Goal: Transaction & Acquisition: Subscribe to service/newsletter

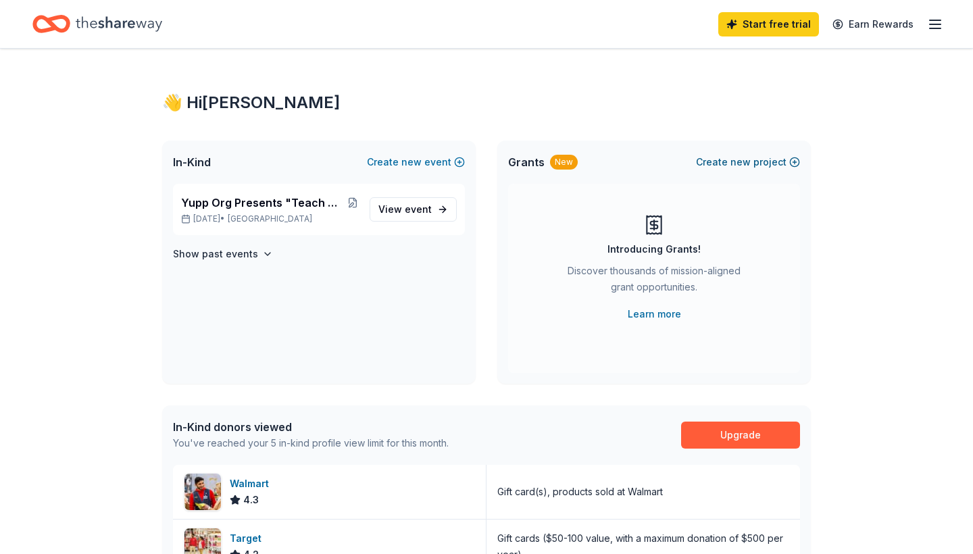
click at [761, 161] on button "Create new project" at bounding box center [748, 162] width 104 height 16
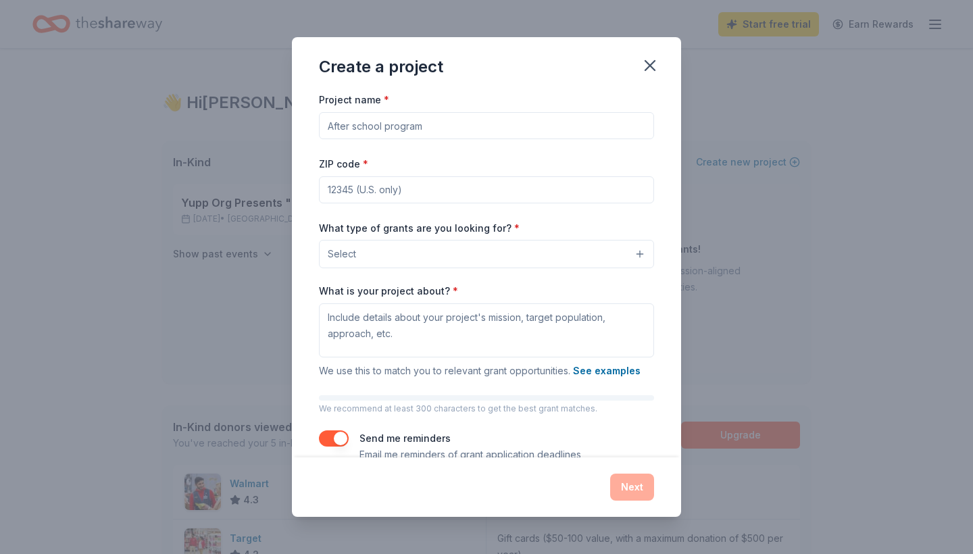
click at [459, 126] on input "Project name *" at bounding box center [486, 125] width 335 height 27
type input "A"
type input "Arts and Sports education programs"
click at [405, 193] on input "ZIP code *" at bounding box center [486, 189] width 335 height 27
type input "95051"
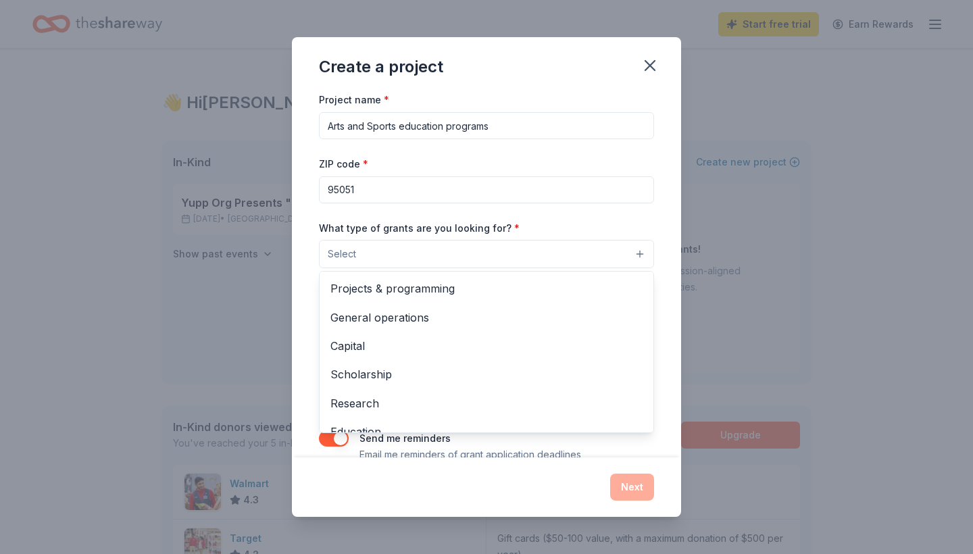
click at [395, 254] on button "Select" at bounding box center [486, 254] width 335 height 28
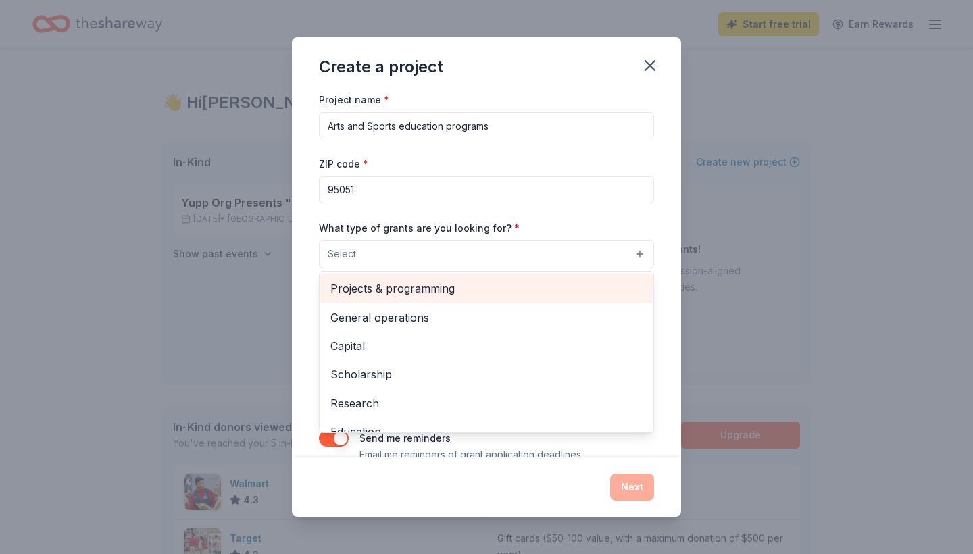
click at [420, 283] on span "Projects & programming" at bounding box center [486, 289] width 312 height 18
click at [420, 283] on span "General operations" at bounding box center [486, 290] width 312 height 18
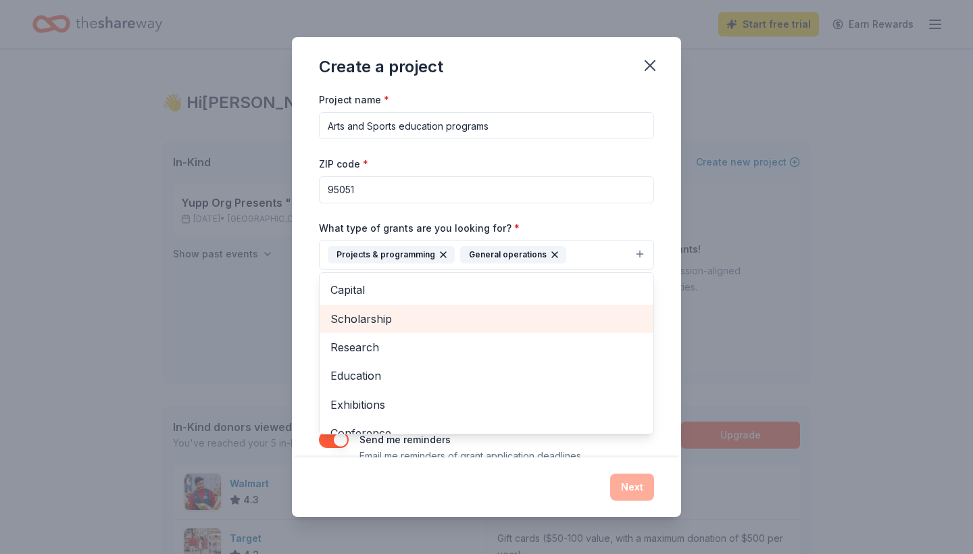
click at [418, 323] on span "Scholarship" at bounding box center [486, 319] width 312 height 18
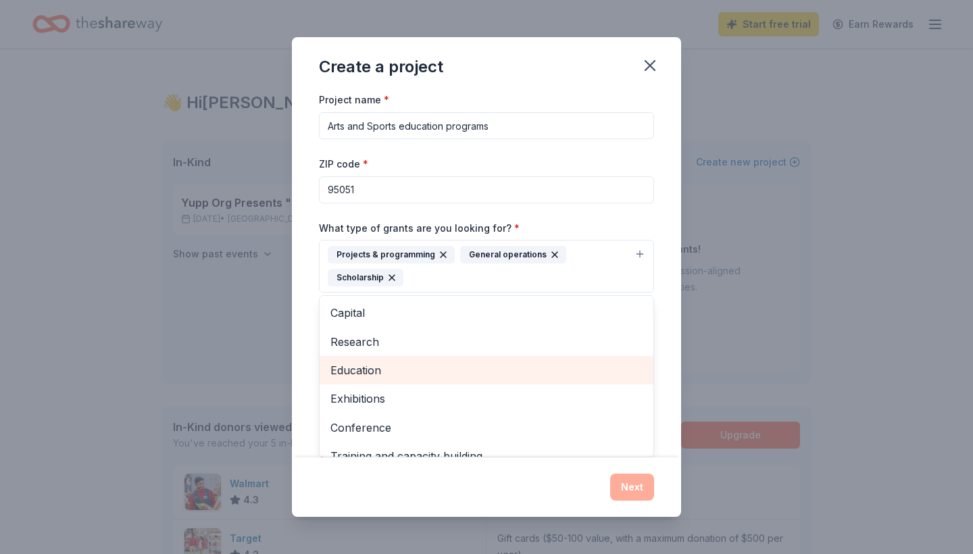
click at [412, 366] on span "Education" at bounding box center [486, 370] width 312 height 18
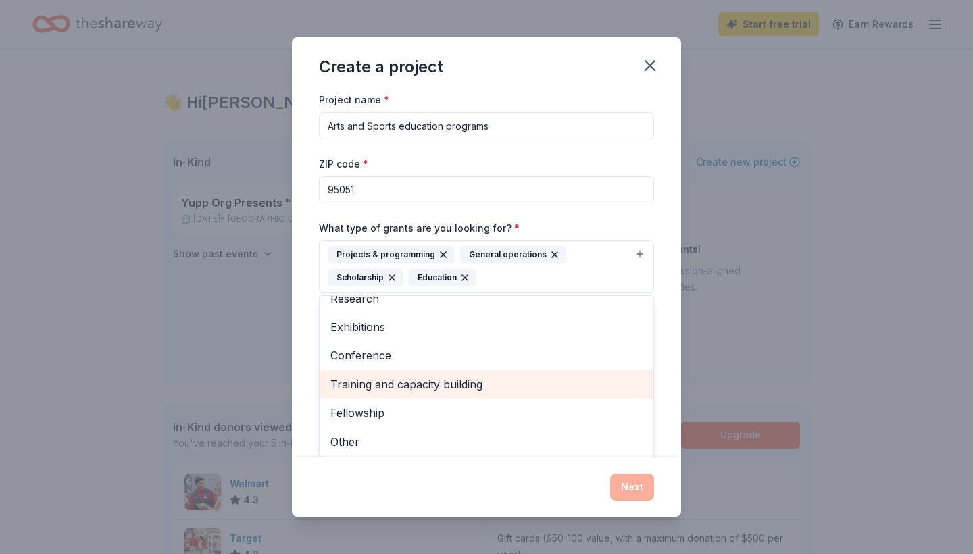
click at [414, 379] on span "Training and capacity building" at bounding box center [486, 385] width 312 height 18
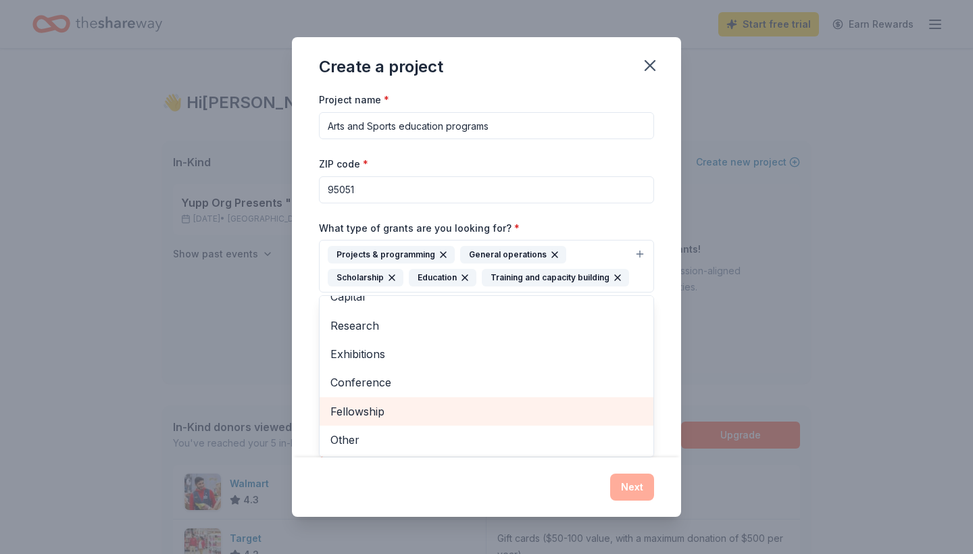
scroll to position [15, 0]
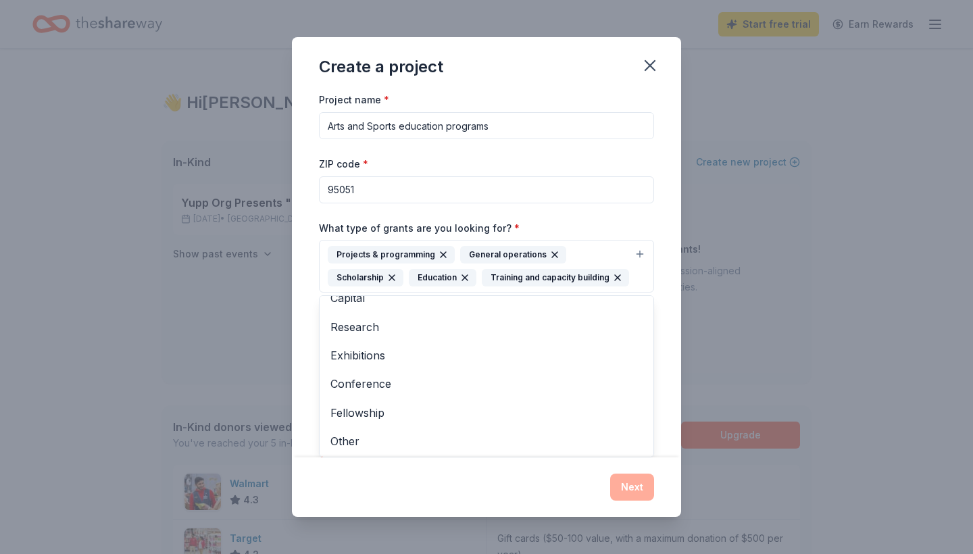
click at [607, 222] on div "What type of grants are you looking for? * Projects & programming General opera…" at bounding box center [486, 257] width 335 height 74
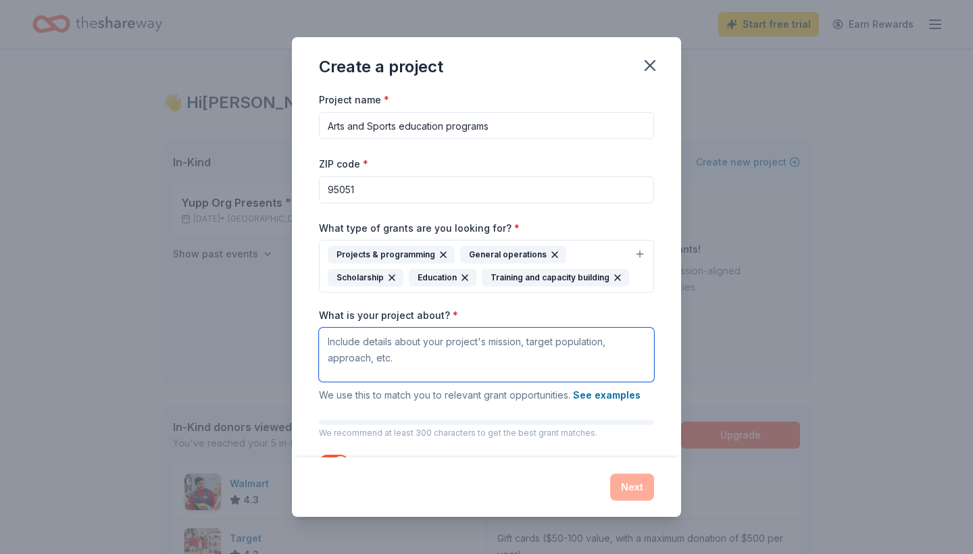
click at [491, 351] on textarea "What is your project about? *" at bounding box center [486, 355] width 335 height 54
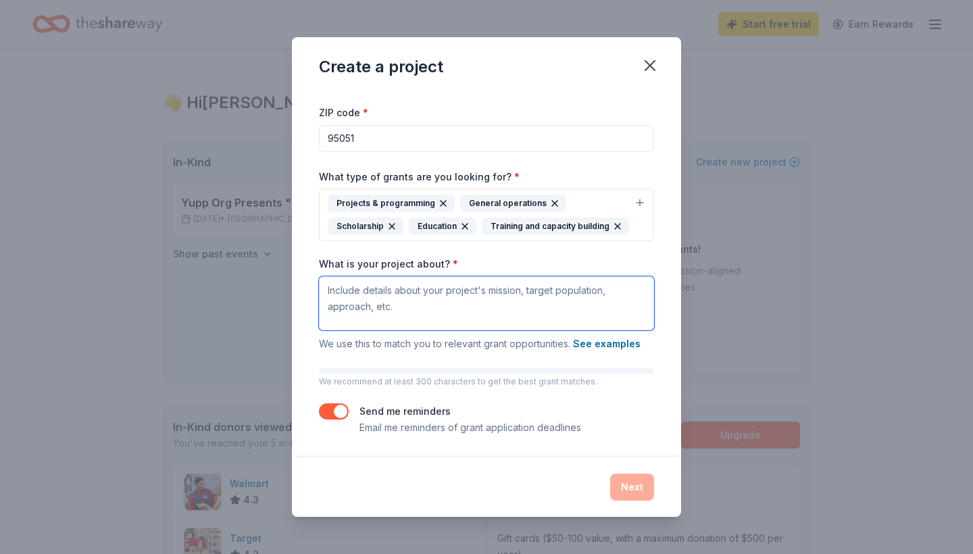
scroll to position [50, 0]
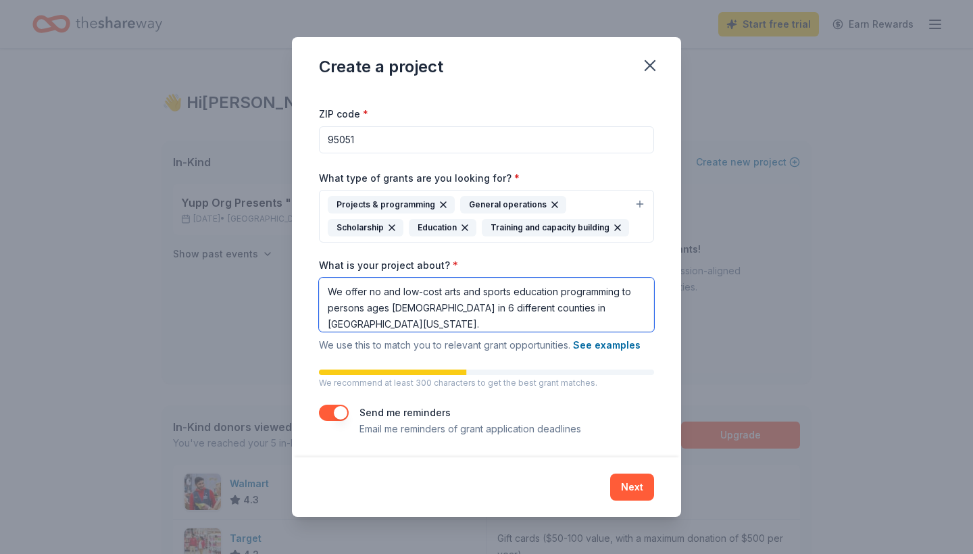
click at [613, 302] on textarea "We offer no and low-cost arts and sports education programming to persons ages …" at bounding box center [486, 305] width 335 height 54
type textarea "We offer no and low-cost arts and sports education programming to persons ages …"
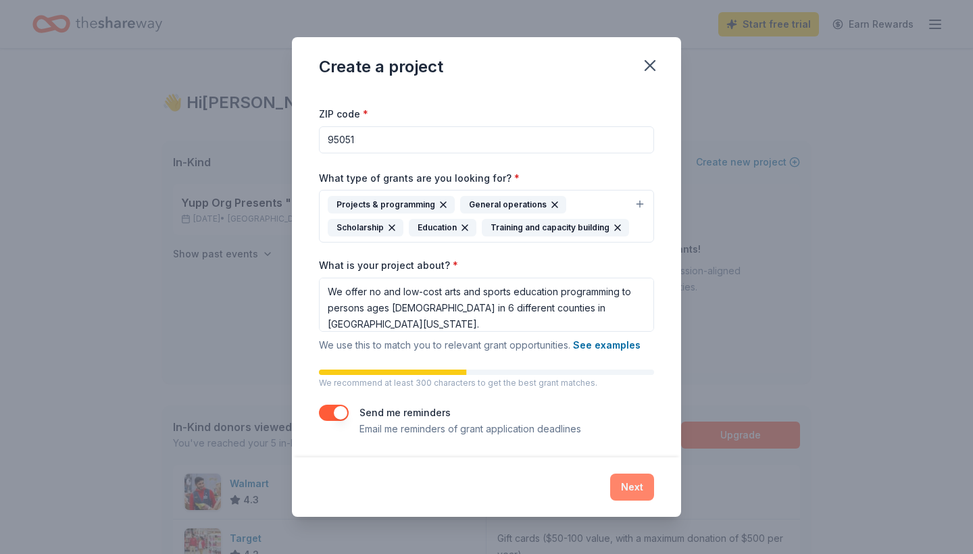
click at [631, 486] on button "Next" at bounding box center [632, 487] width 44 height 27
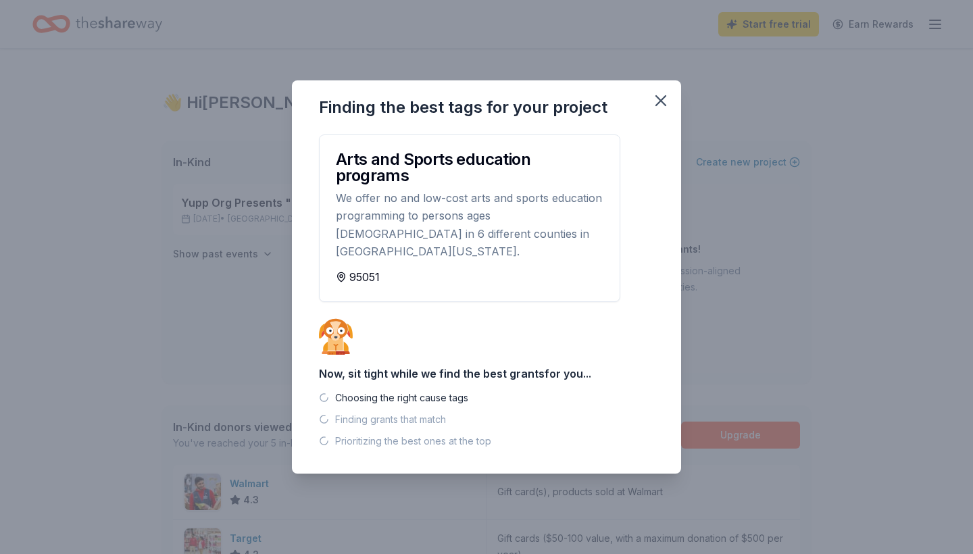
scroll to position [0, 0]
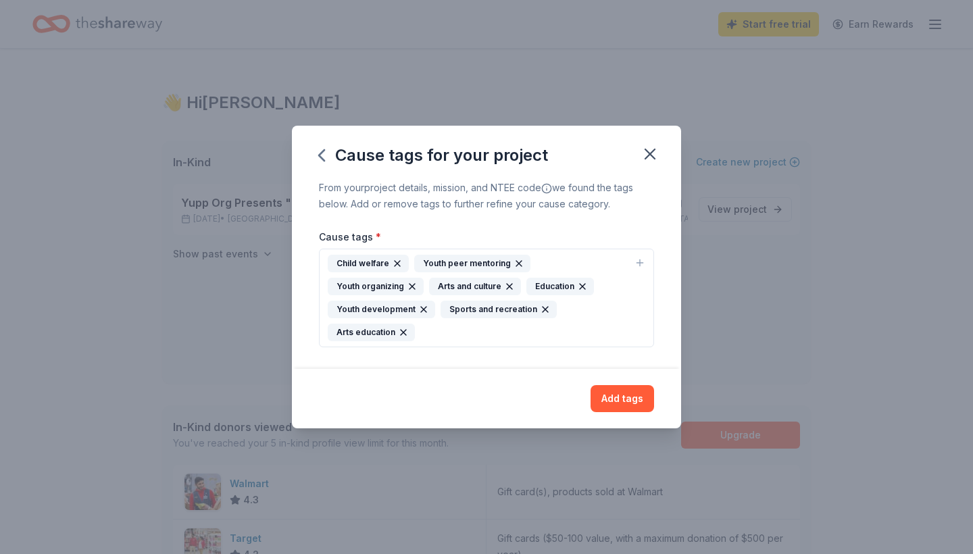
click at [513, 269] on icon "button" at bounding box center [518, 263] width 11 height 11
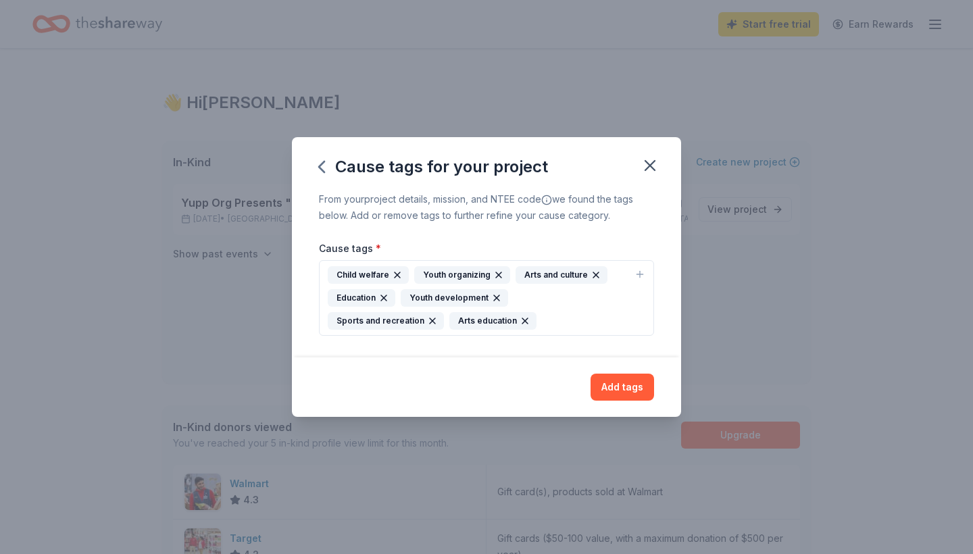
click at [499, 272] on icon "button" at bounding box center [498, 275] width 11 height 11
click at [499, 272] on div "Arts and culture" at bounding box center [460, 275] width 92 height 18
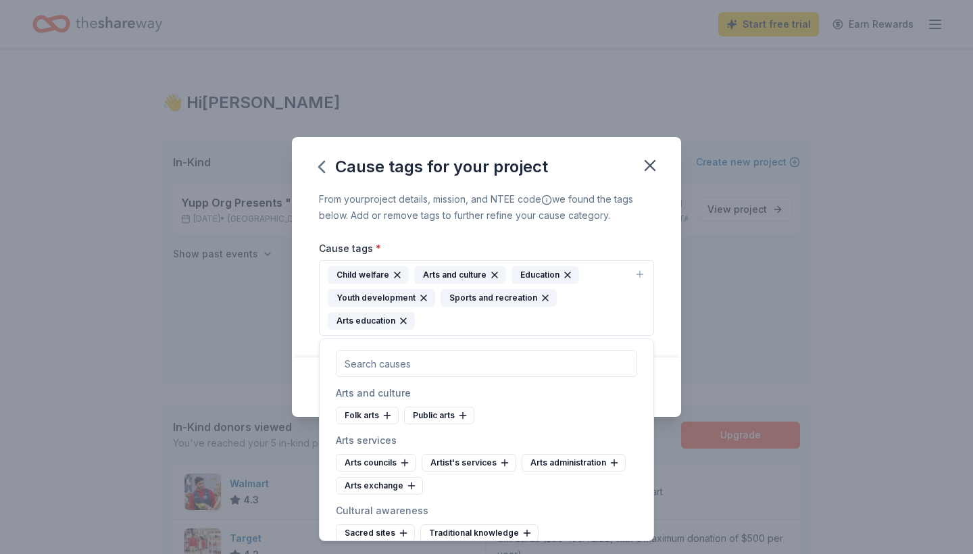
click at [483, 318] on div "Child welfare Arts and culture Education Youth development Sports and recreatio…" at bounding box center [478, 298] width 301 height 64
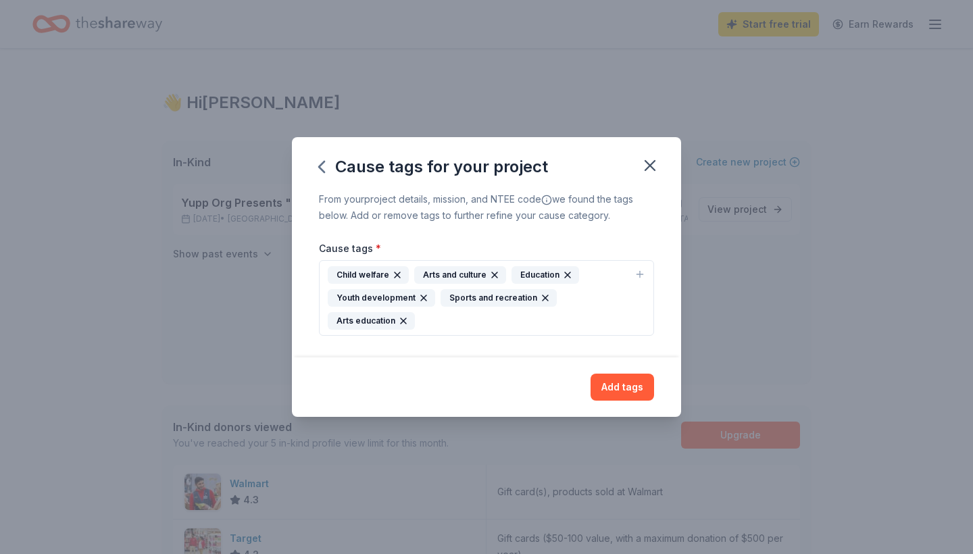
click at [466, 318] on div "Child welfare Arts and culture Education Youth development Sports and recreatio…" at bounding box center [478, 298] width 301 height 64
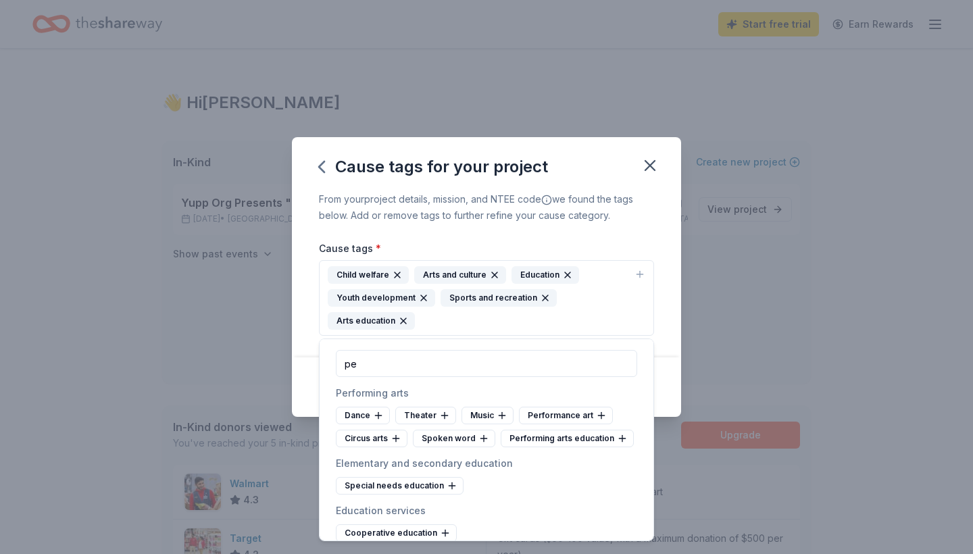
type input "p"
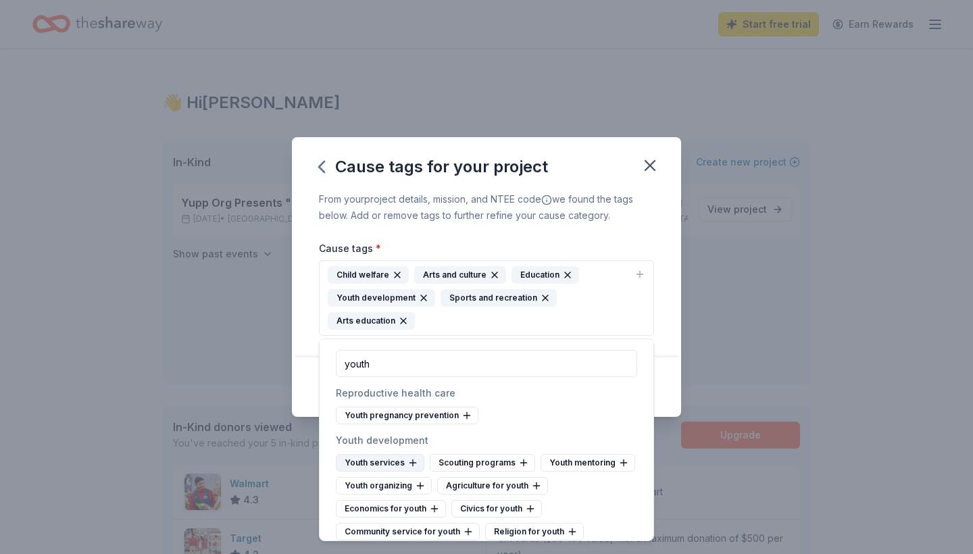
click at [407, 461] on icon at bounding box center [412, 462] width 11 height 11
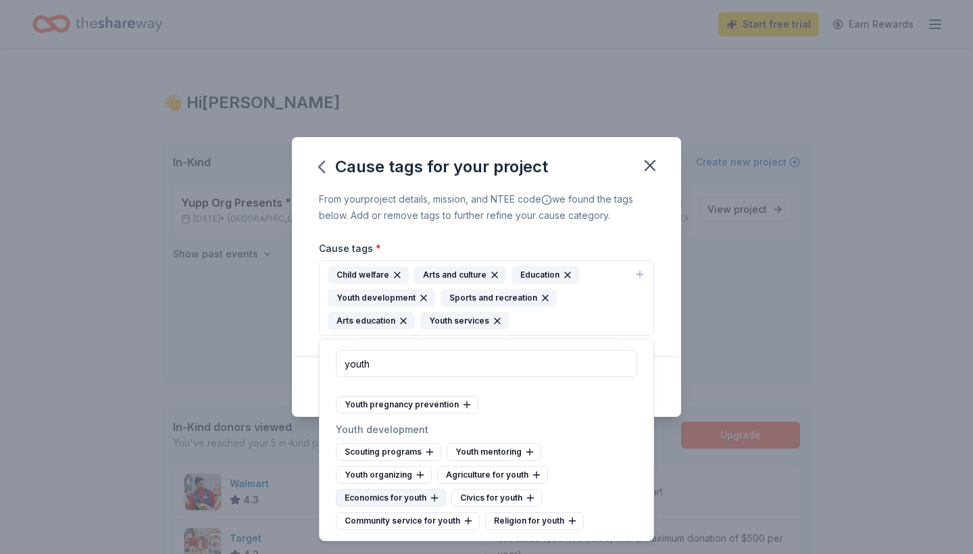
scroll to position [11, 0]
click at [383, 365] on input "youth" at bounding box center [486, 363] width 301 height 27
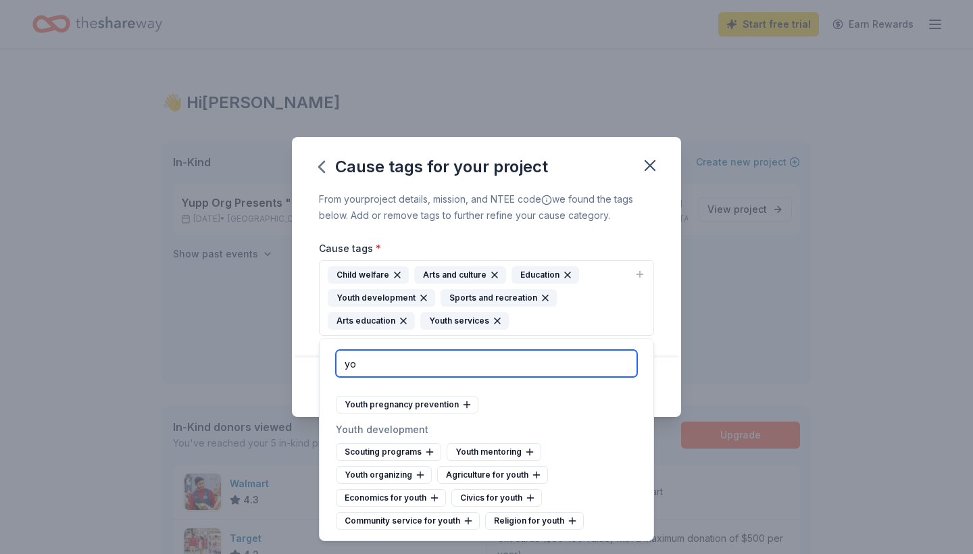
type input "y"
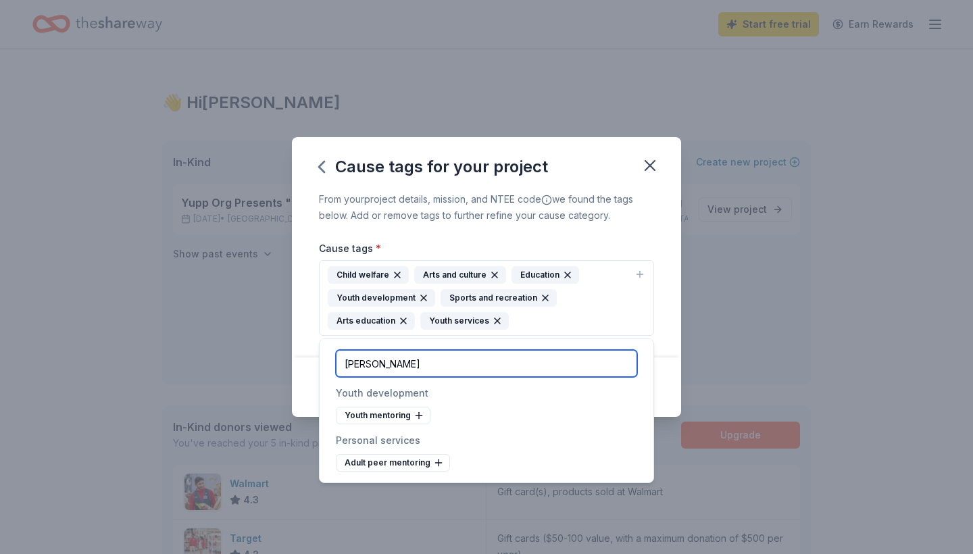
scroll to position [0, 0]
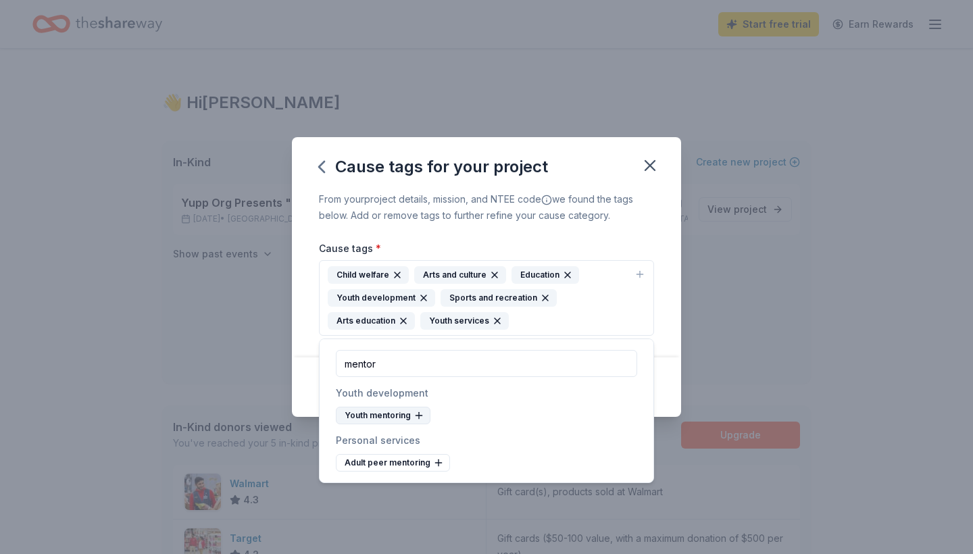
click at [415, 420] on icon at bounding box center [418, 415] width 11 height 11
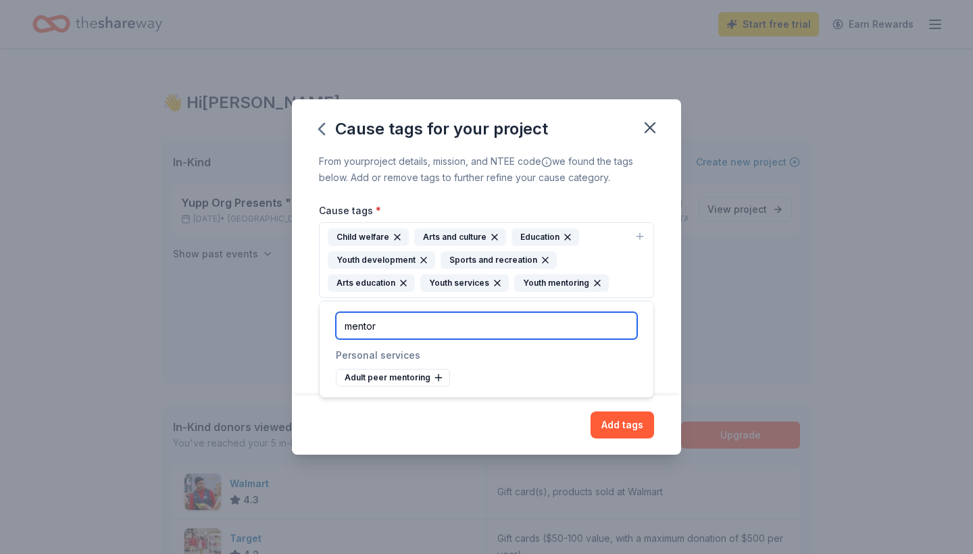
drag, startPoint x: 394, startPoint y: 324, endPoint x: 263, endPoint y: 324, distance: 131.1
click at [263, 324] on body "Start free trial Earn Rewards 👋 Hi Shelene In-Kind Create new event Yupp Org Pr…" at bounding box center [486, 277] width 973 height 554
click at [351, 324] on input "mentor" at bounding box center [486, 325] width 301 height 27
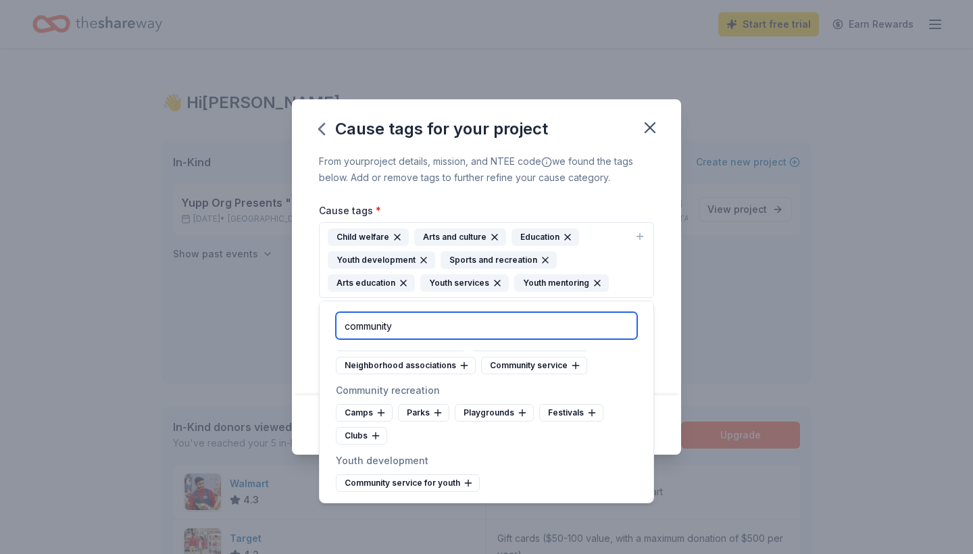
scroll to position [272, 0]
type input "community"
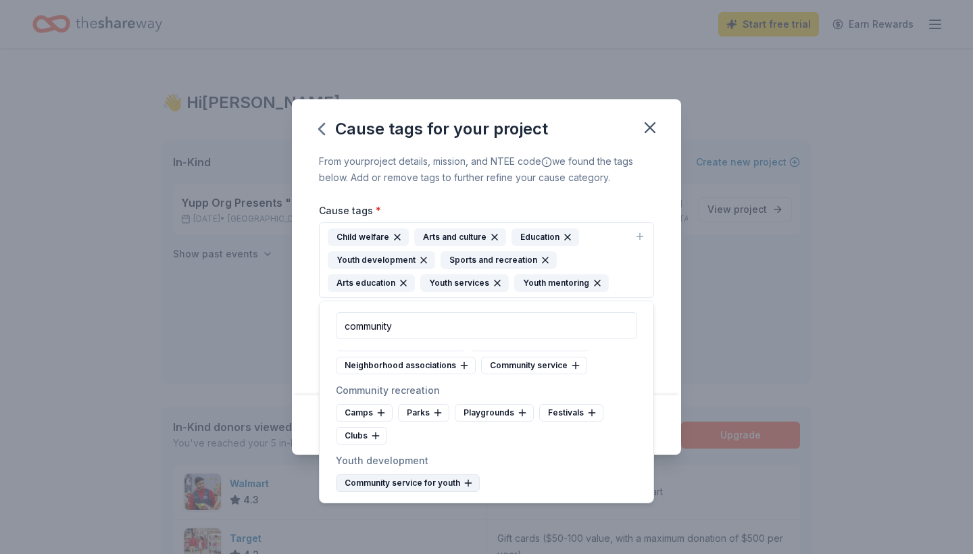
click at [466, 481] on icon at bounding box center [468, 483] width 11 height 11
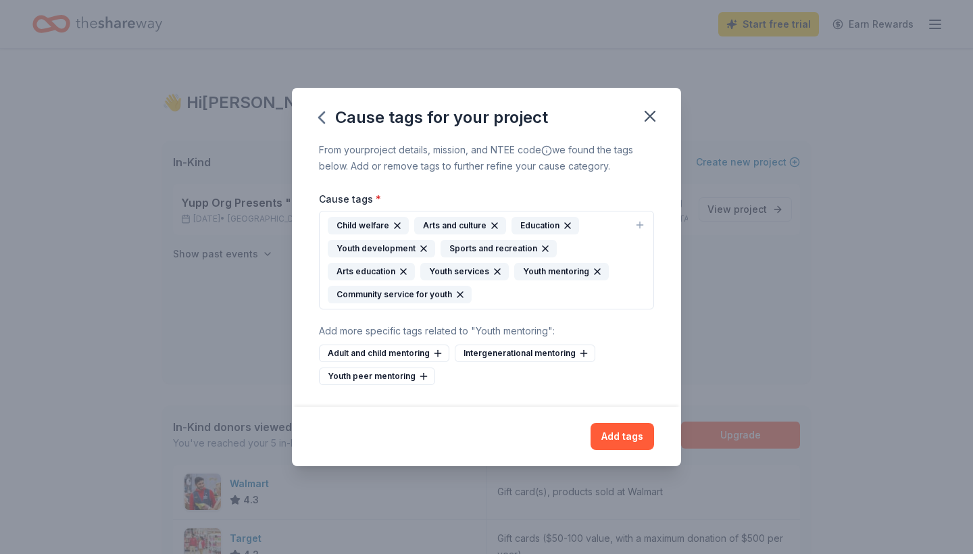
click at [665, 293] on div "From your project details, mission, and NTEE code we found the tags below. Add …" at bounding box center [486, 275] width 389 height 266
click at [425, 373] on icon at bounding box center [423, 376] width 11 height 11
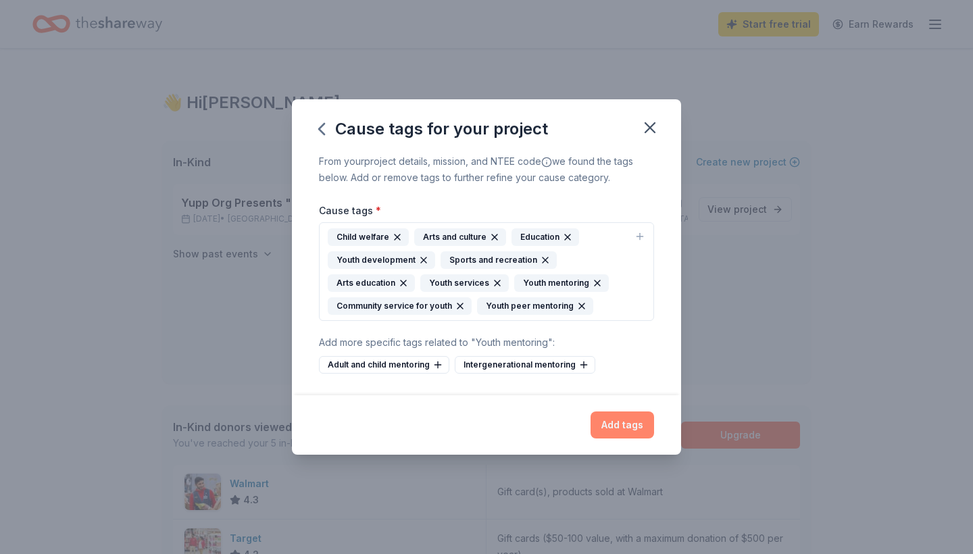
click at [621, 429] on button "Add tags" at bounding box center [623, 424] width 64 height 27
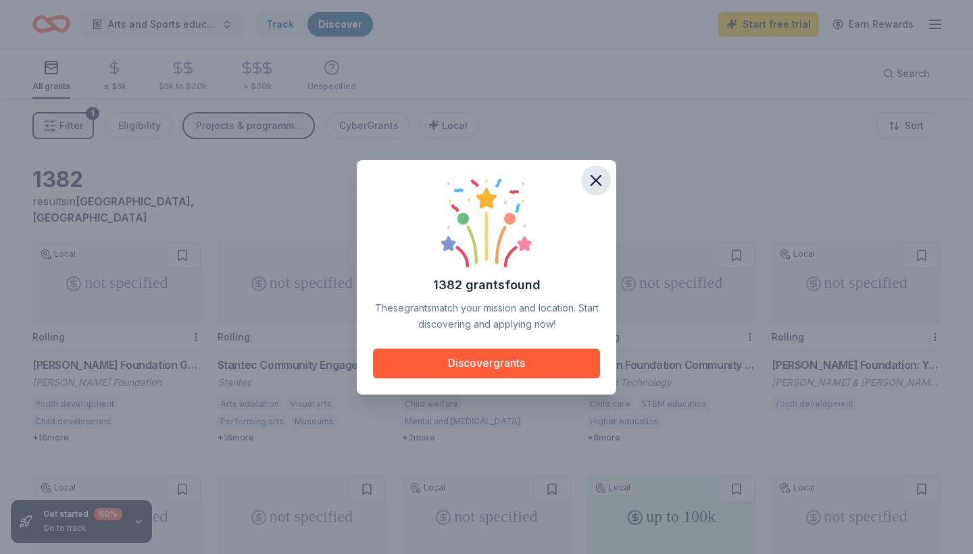
click at [602, 180] on icon "button" at bounding box center [595, 180] width 19 height 19
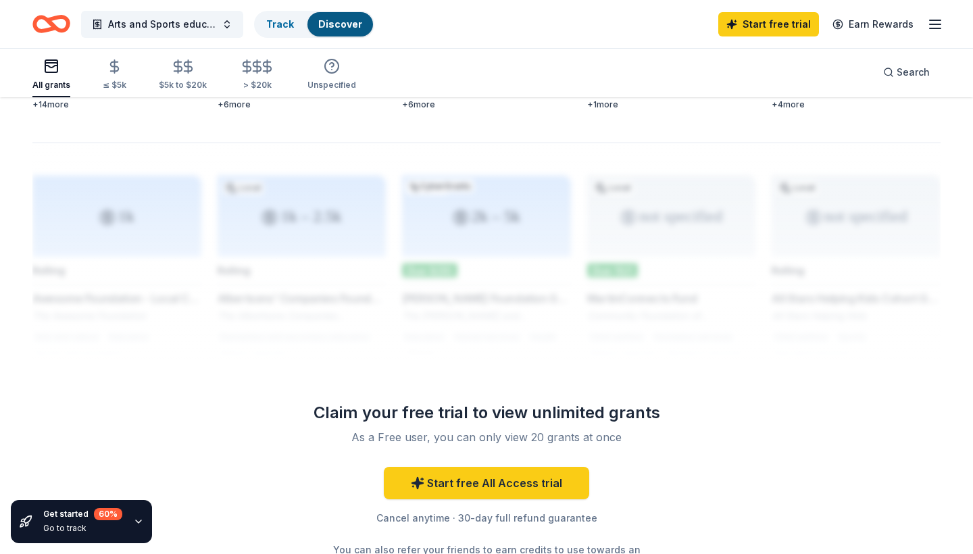
scroll to position [1039, 0]
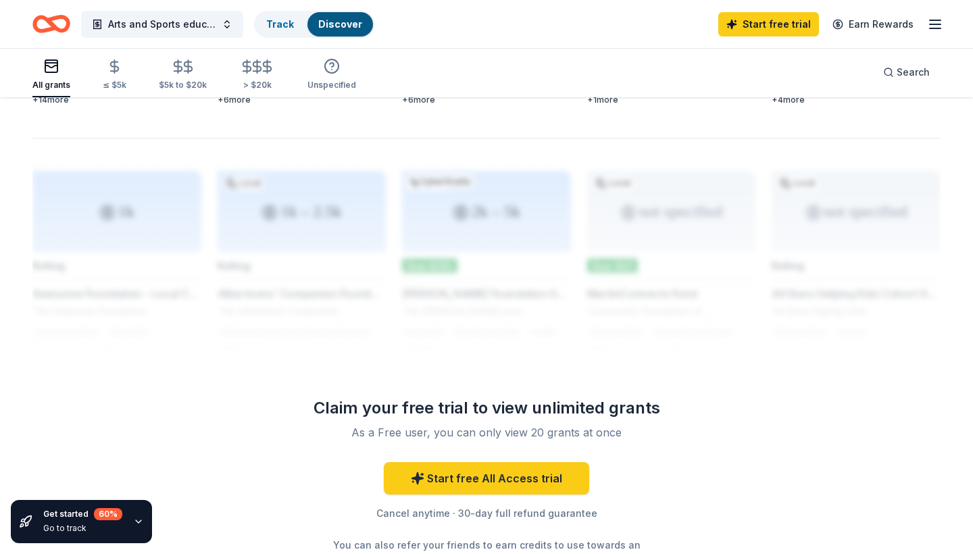
click at [933, 24] on line "button" at bounding box center [935, 24] width 11 height 0
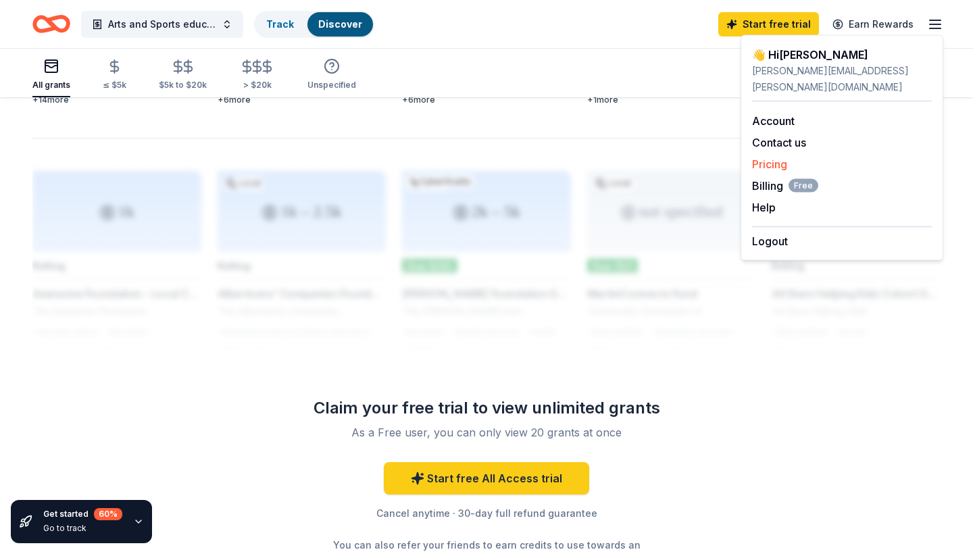
click at [781, 157] on link "Pricing" at bounding box center [769, 164] width 35 height 14
click at [773, 157] on link "Pricing" at bounding box center [769, 164] width 35 height 14
click at [776, 157] on link "Pricing" at bounding box center [769, 164] width 35 height 14
click at [774, 178] on span "Billing Free" at bounding box center [785, 186] width 66 height 16
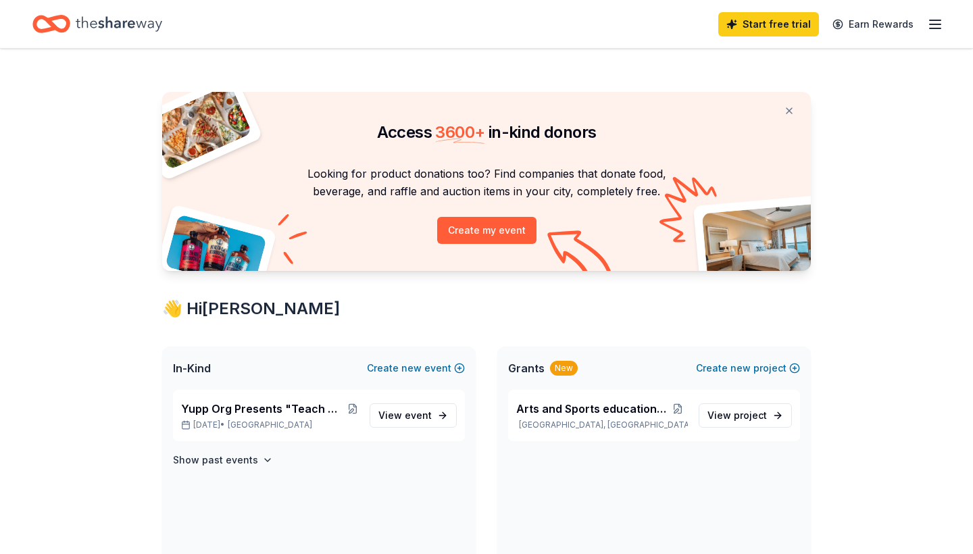
click at [938, 28] on line "button" at bounding box center [935, 28] width 11 height 0
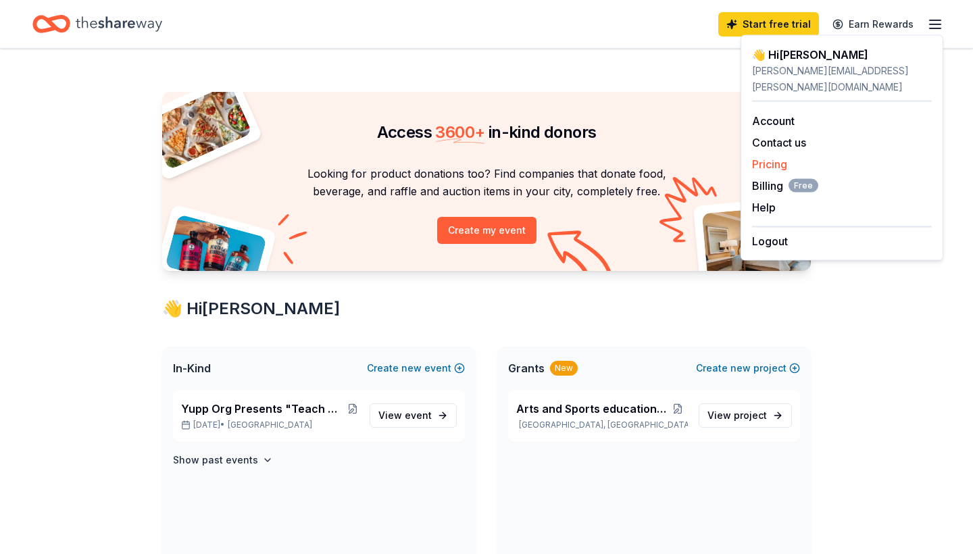
click at [781, 157] on link "Pricing" at bounding box center [769, 164] width 35 height 14
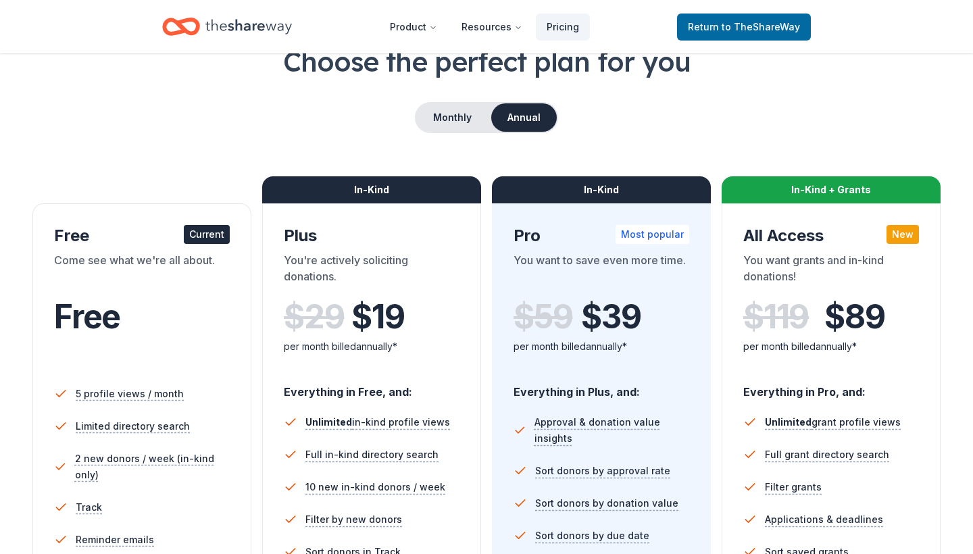
scroll to position [87, 0]
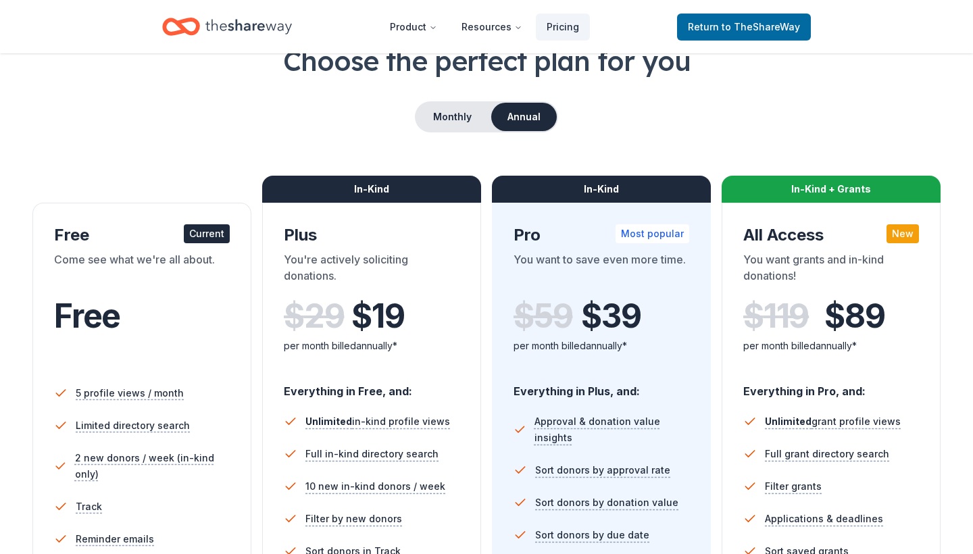
click at [535, 113] on button "Annual" at bounding box center [524, 117] width 66 height 28
click at [471, 116] on button "Monthly" at bounding box center [452, 117] width 72 height 28
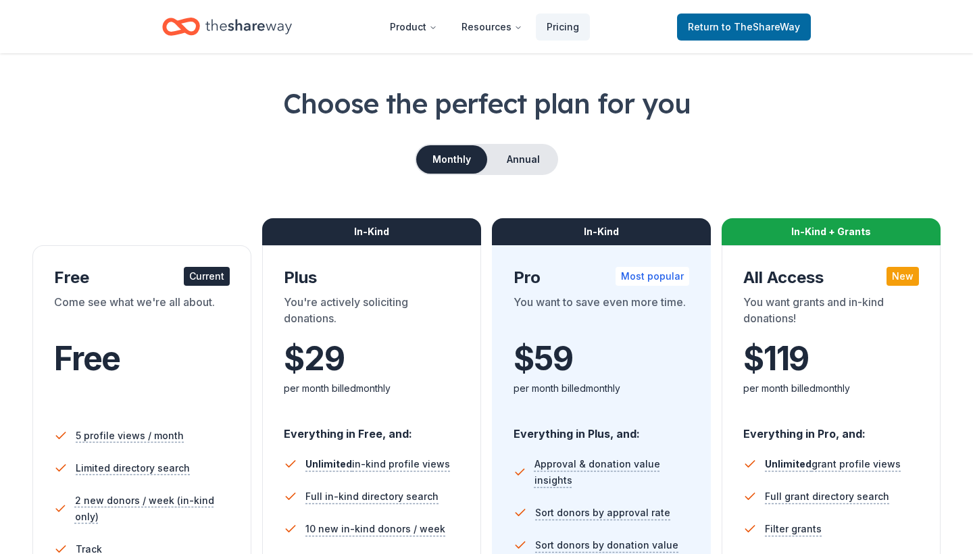
scroll to position [49, 0]
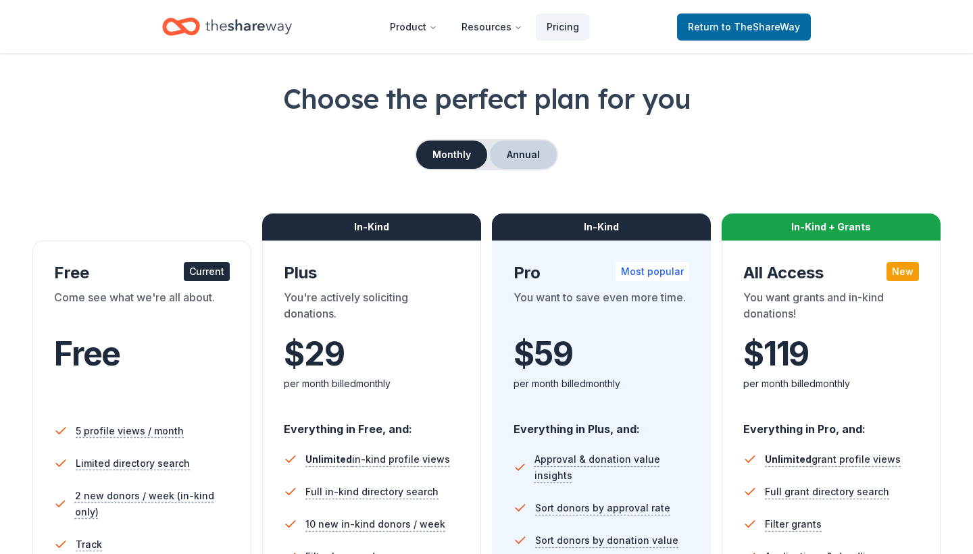
click at [528, 153] on button "Annual" at bounding box center [523, 155] width 67 height 28
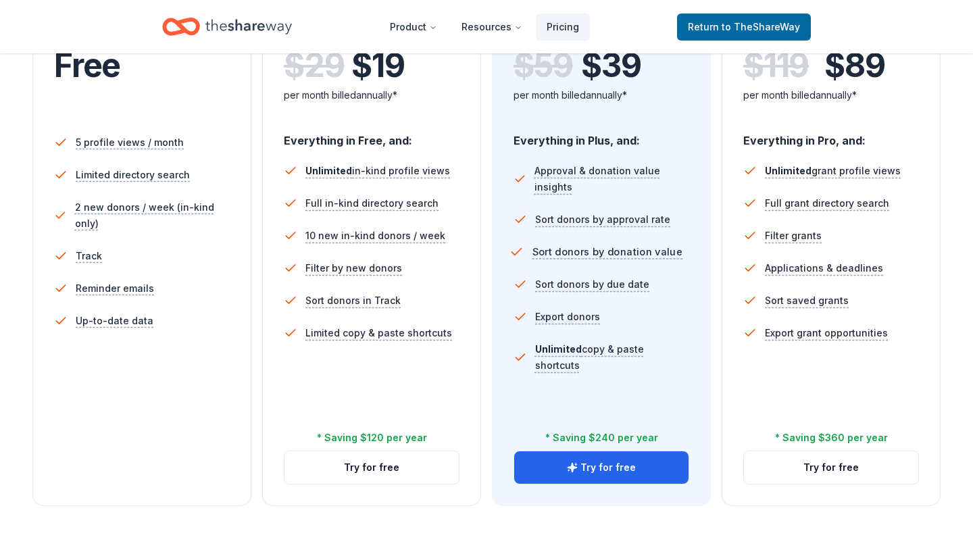
scroll to position [341, 0]
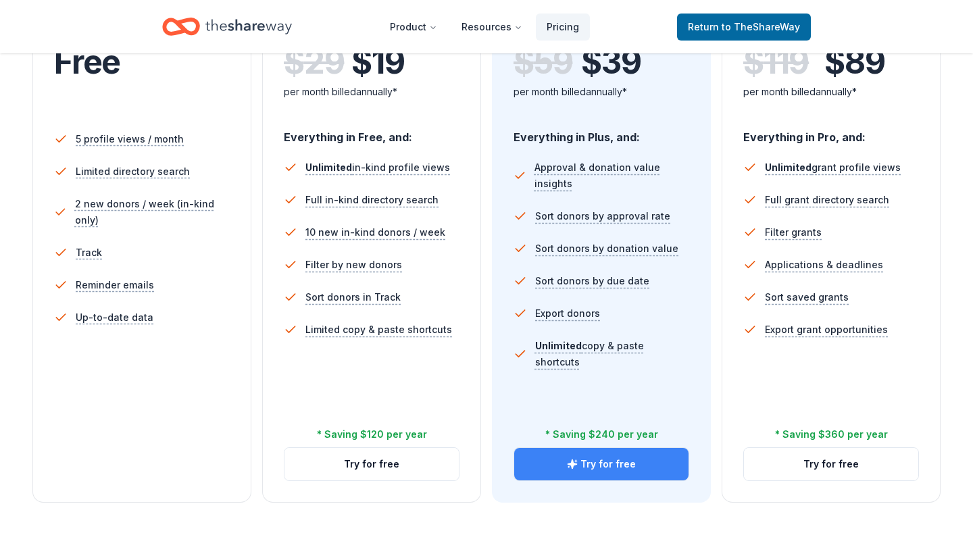
click at [557, 453] on button "Try for free" at bounding box center [601, 464] width 174 height 32
